Goal: Transaction & Acquisition: Book appointment/travel/reservation

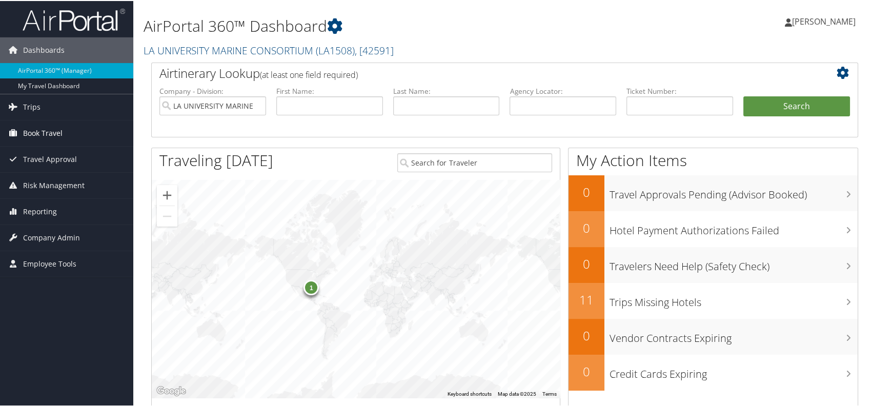
click at [50, 133] on span "Book Travel" at bounding box center [42, 132] width 39 height 26
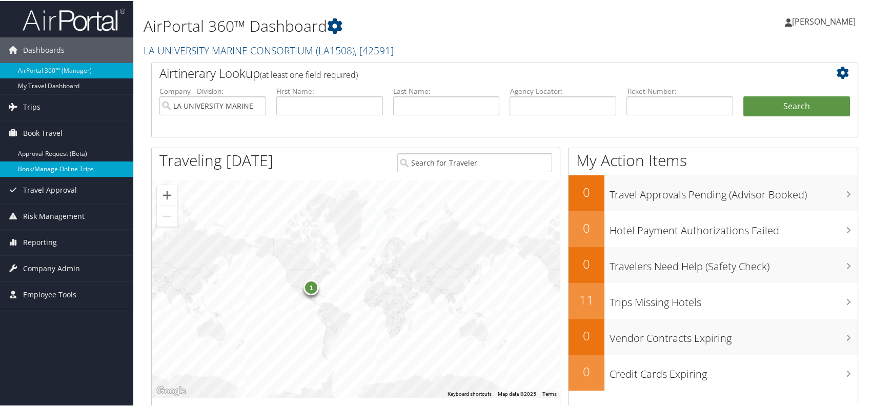
click at [55, 166] on link "Book/Manage Online Trips" at bounding box center [66, 167] width 133 height 15
